Goal: Task Accomplishment & Management: Complete application form

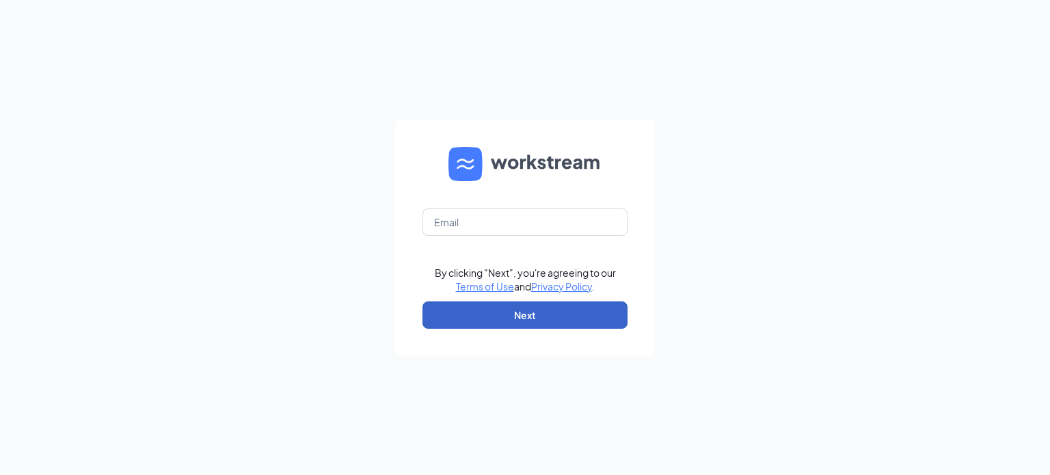
click at [521, 323] on button "Next" at bounding box center [524, 314] width 205 height 27
click at [521, 318] on button "Next" at bounding box center [524, 314] width 205 height 27
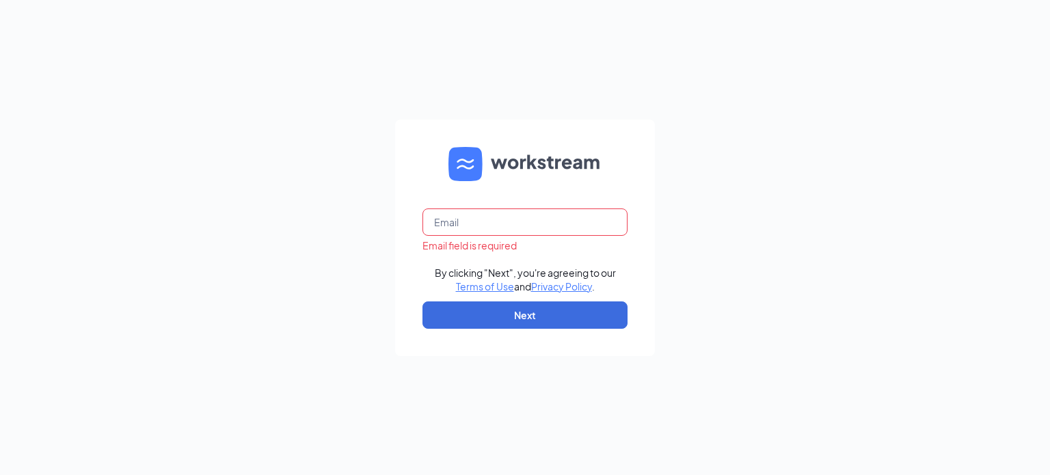
click at [497, 226] on input "text" at bounding box center [524, 222] width 205 height 27
type input "pc304411@gmail.com"
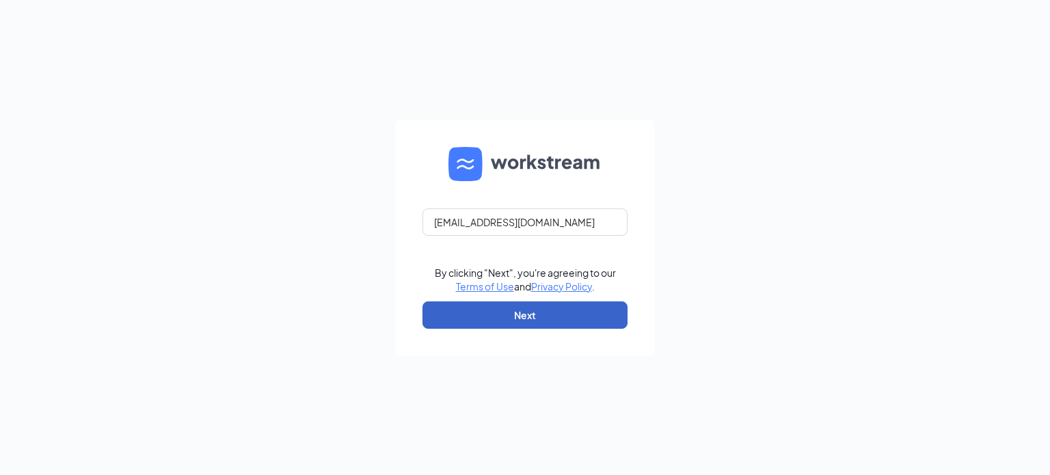
click at [506, 322] on button "Next" at bounding box center [524, 314] width 205 height 27
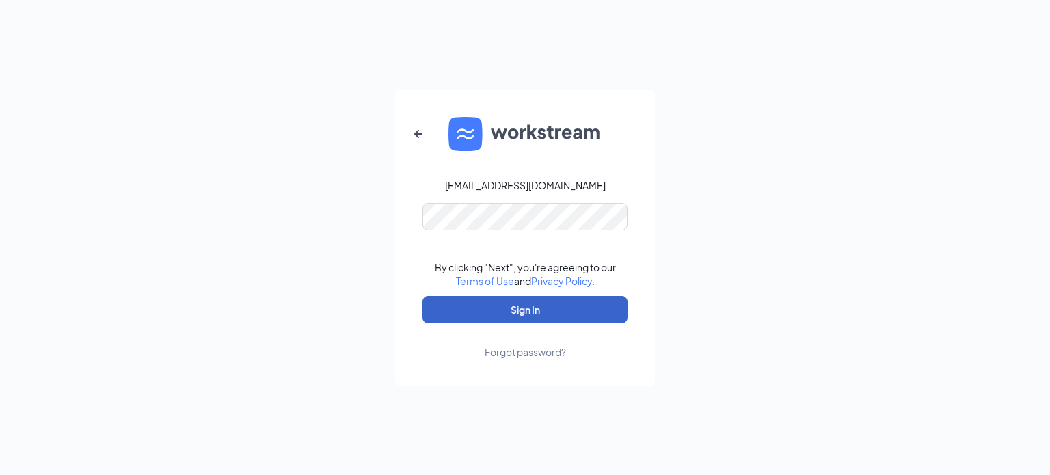
click at [509, 304] on button "Sign In" at bounding box center [524, 309] width 205 height 27
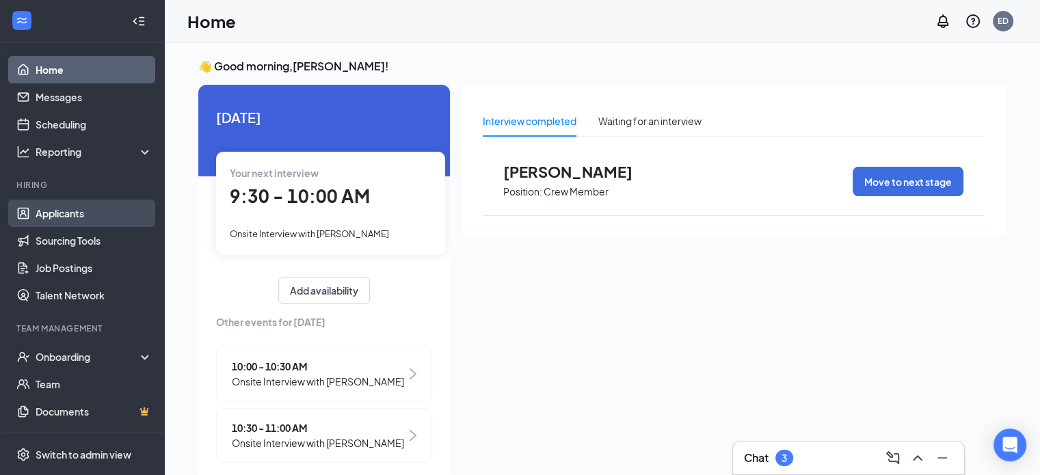
click at [72, 210] on link "Applicants" at bounding box center [94, 213] width 117 height 27
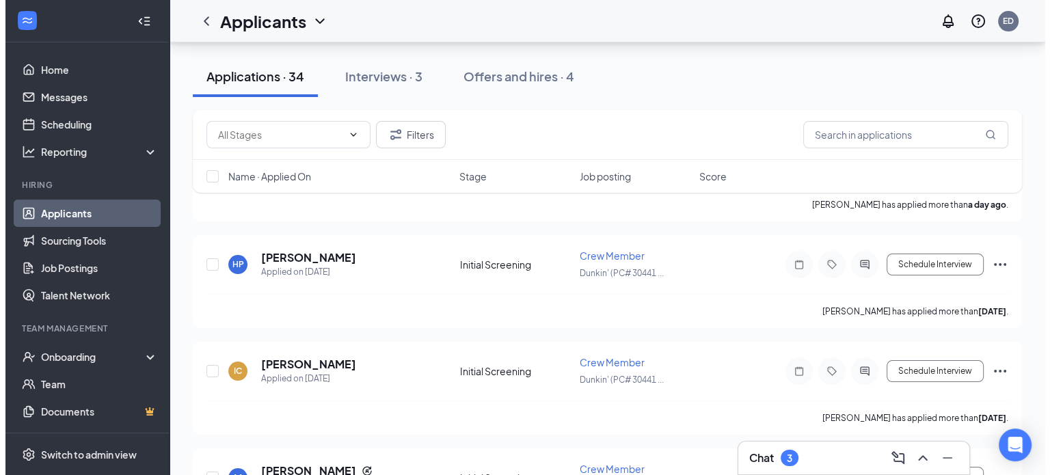
scroll to position [137, 0]
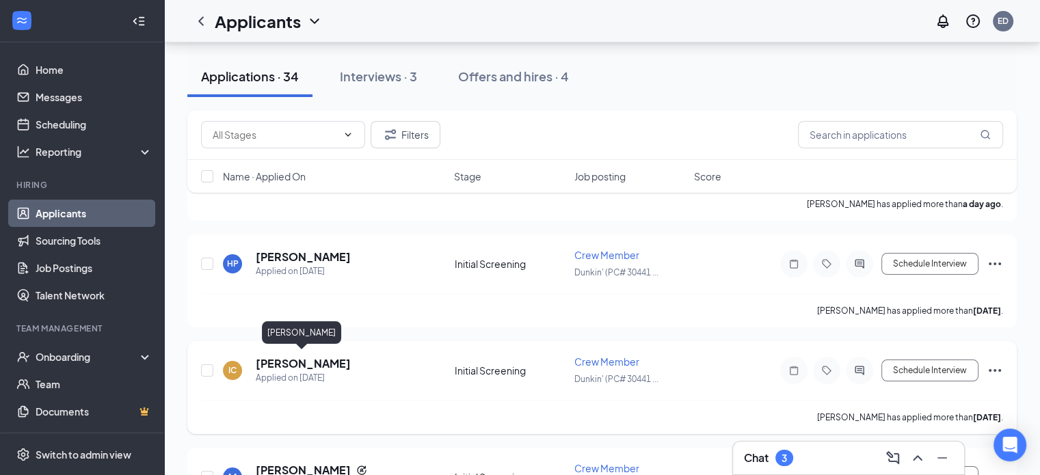
click at [304, 360] on h5 "[PERSON_NAME]" at bounding box center [303, 363] width 95 height 15
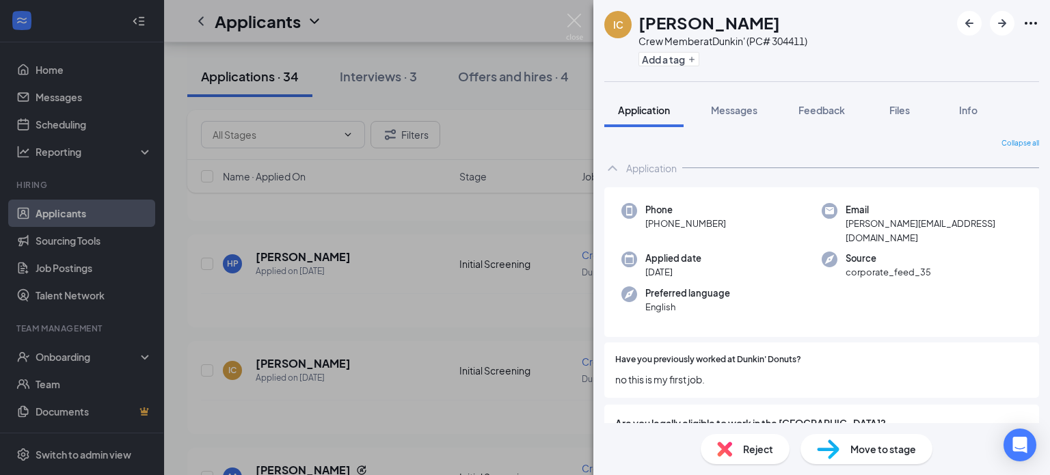
click at [66, 207] on div "IC [PERSON_NAME] Crew Member at Dunkin' (PC# 304411) Add a tag Application Mess…" at bounding box center [525, 237] width 1050 height 475
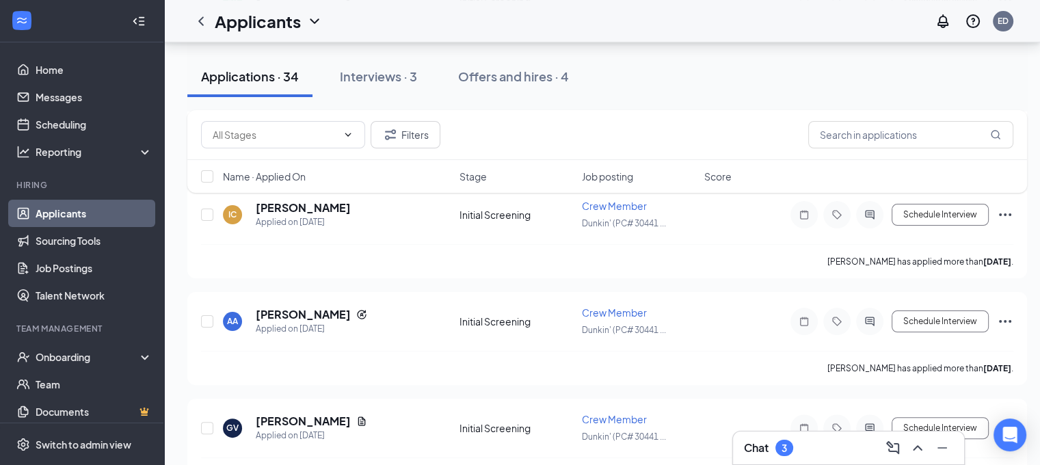
scroll to position [273, 0]
